Goal: Navigation & Orientation: Find specific page/section

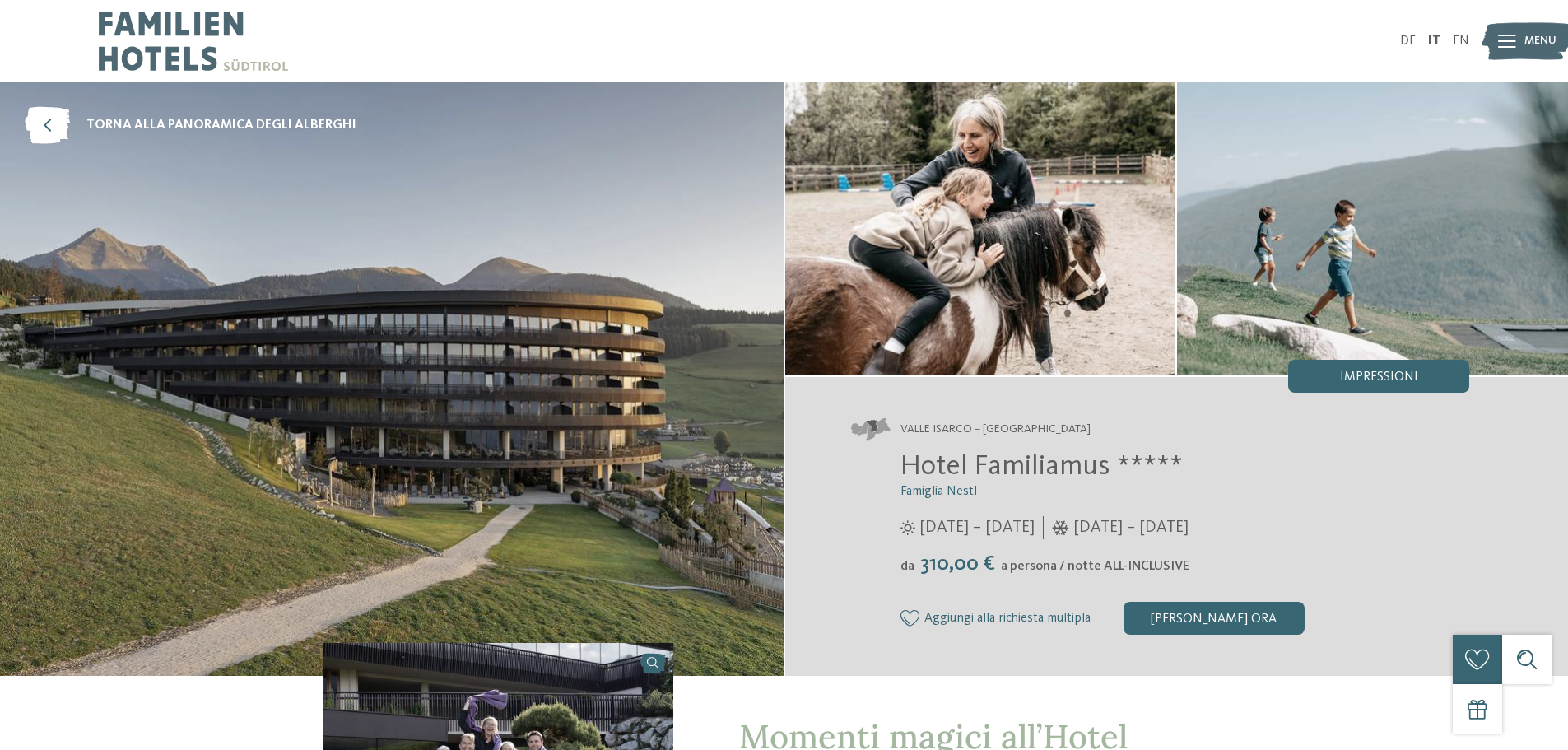
click at [1514, 41] on icon at bounding box center [1506, 41] width 18 height 13
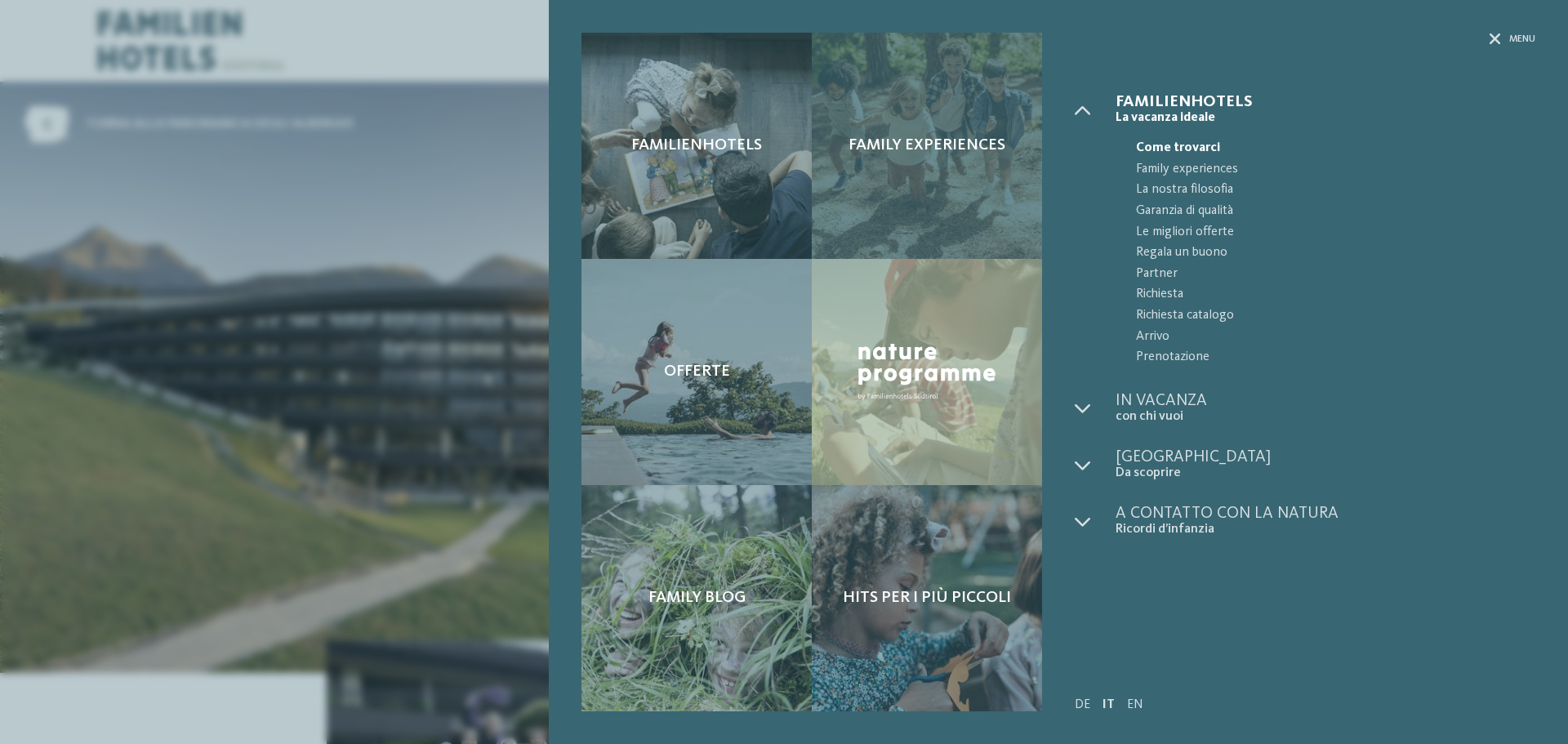
click at [947, 152] on span "Family experiences" at bounding box center [927, 145] width 157 height 20
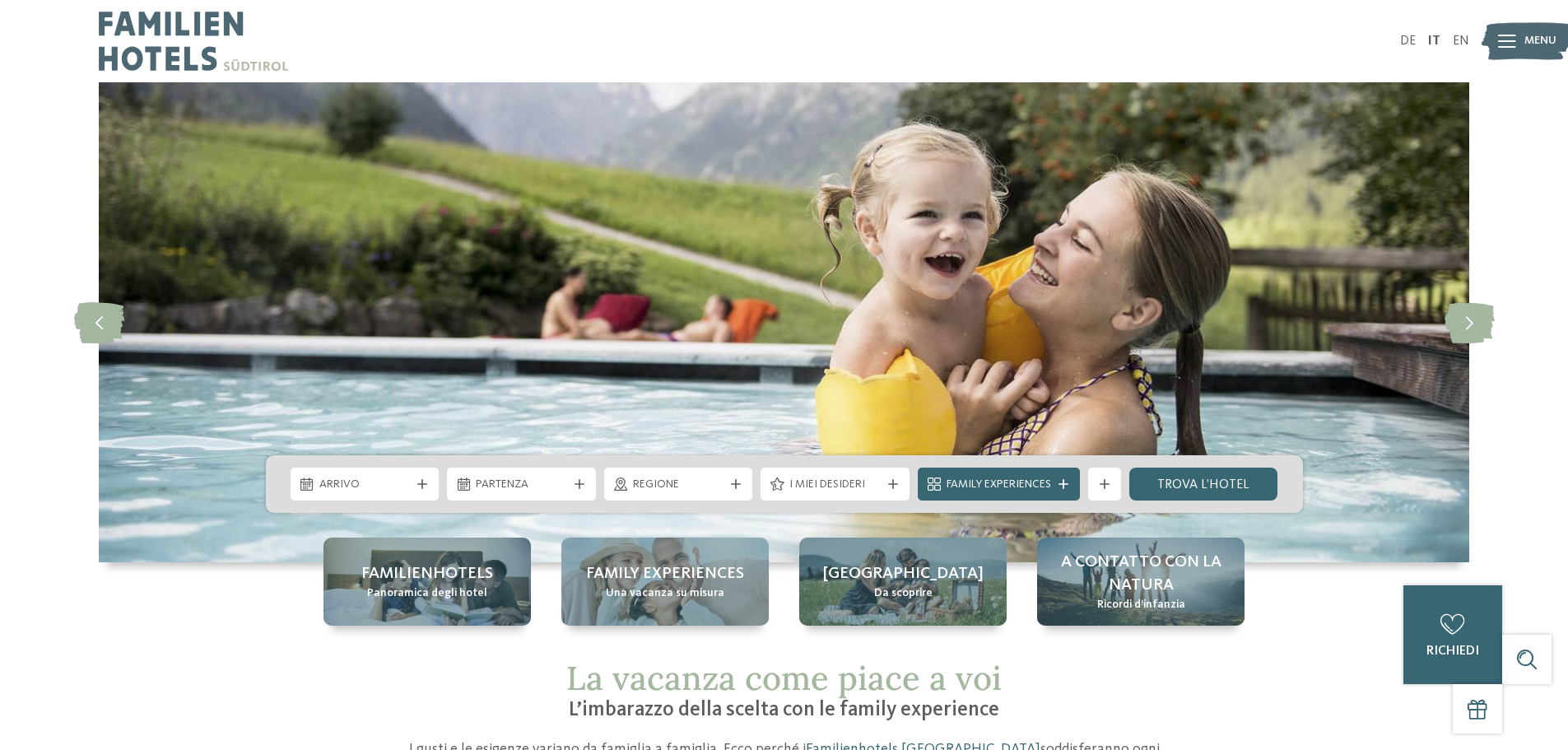
click at [1510, 40] on icon at bounding box center [1506, 41] width 18 height 13
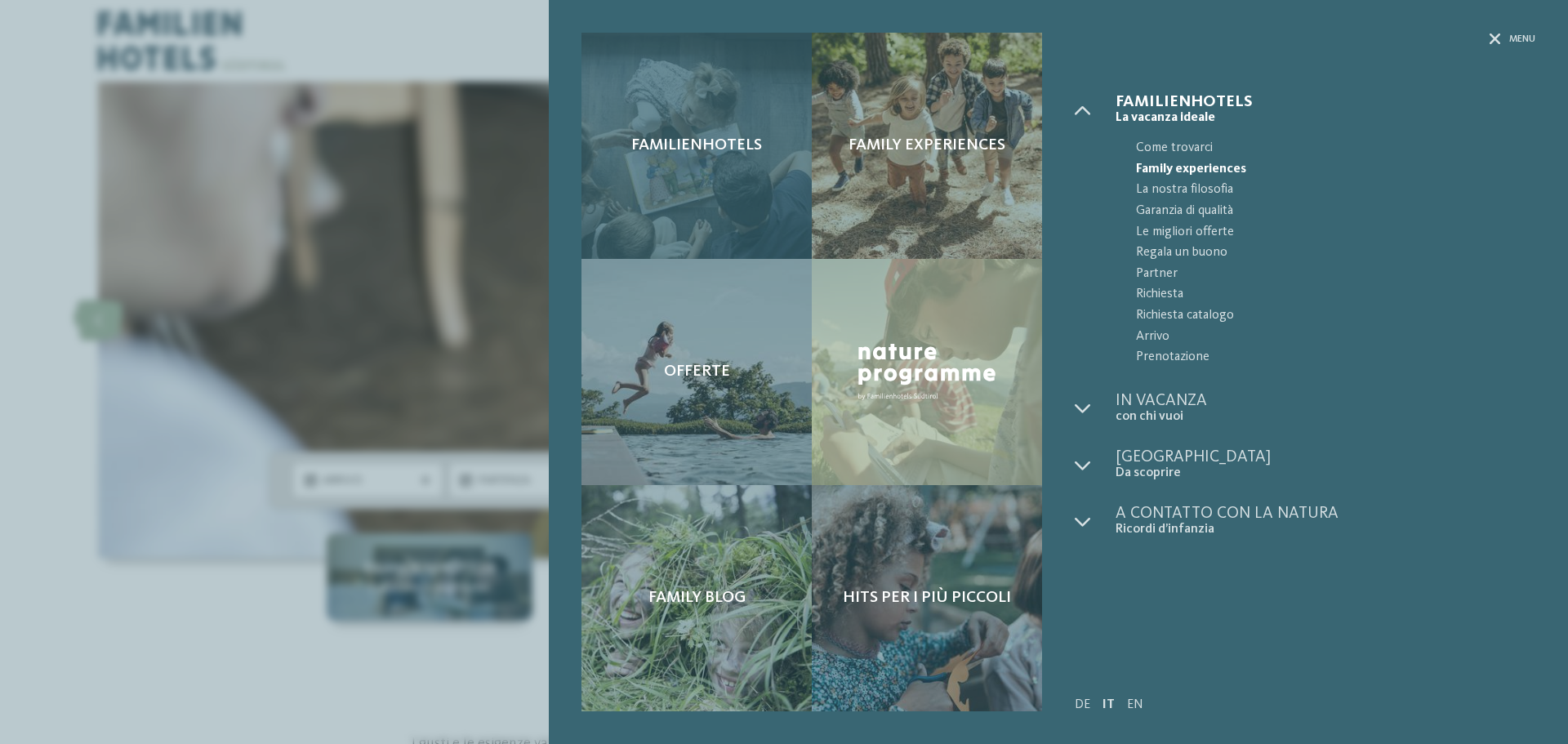
click at [684, 163] on div "Familienhotels" at bounding box center [697, 146] width 230 height 227
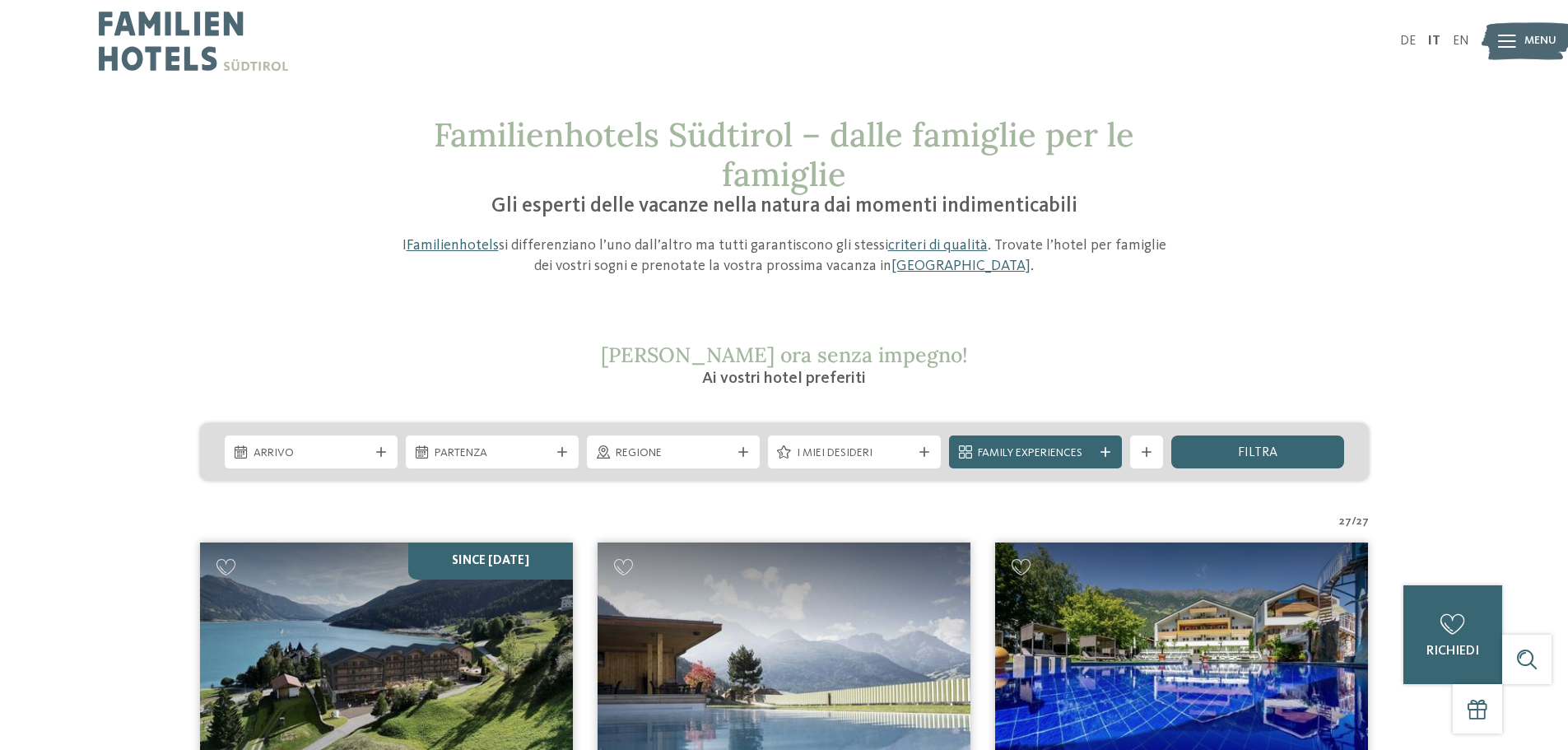
click at [137, 40] on img at bounding box center [193, 41] width 189 height 82
